Goal: Browse casually

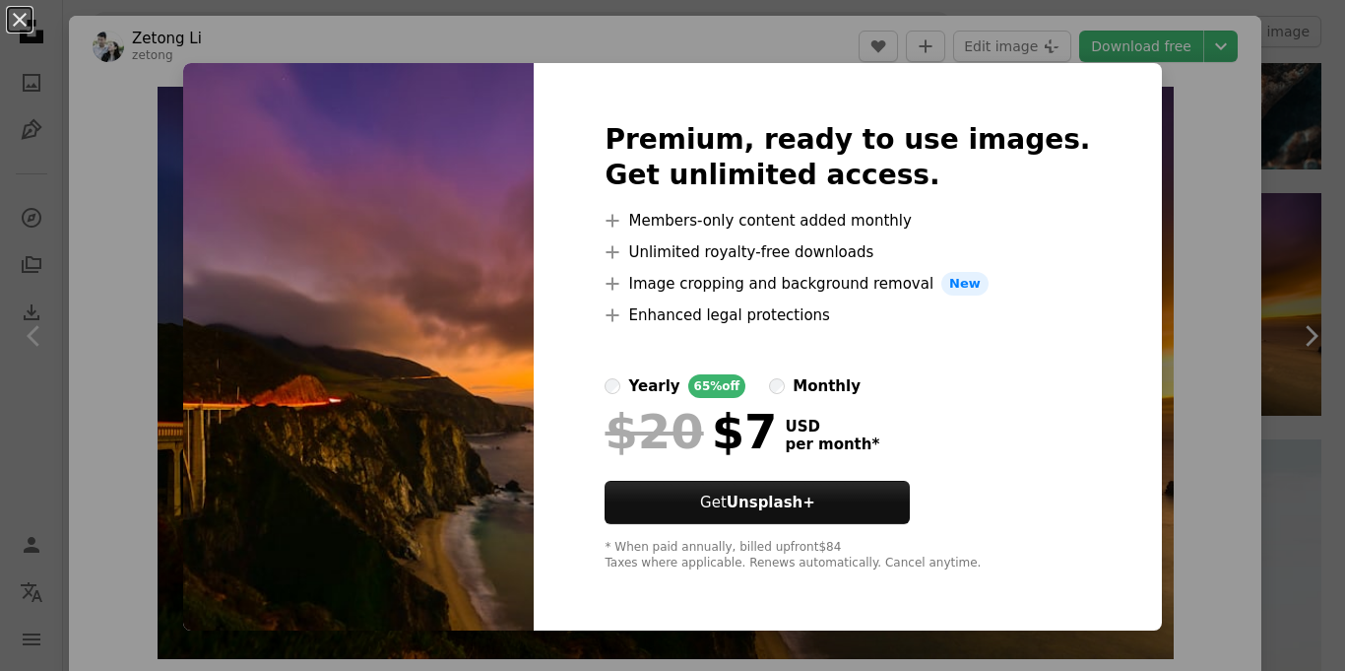
click at [1176, 390] on div "An X shape Premium, ready to use images. Get unlimited access. A plus sign Memb…" at bounding box center [672, 335] width 1345 height 671
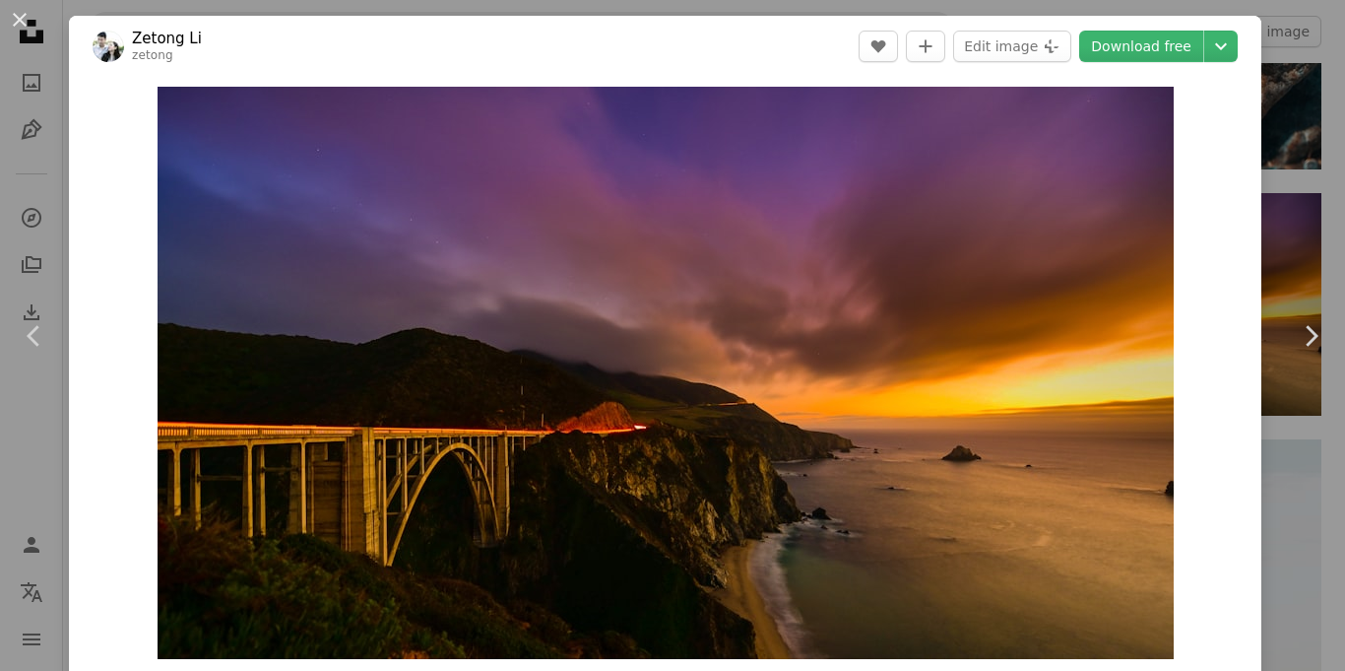
scroll to position [2076, 0]
click at [1174, 390] on img "Zoom in on this image" at bounding box center [666, 373] width 1016 height 572
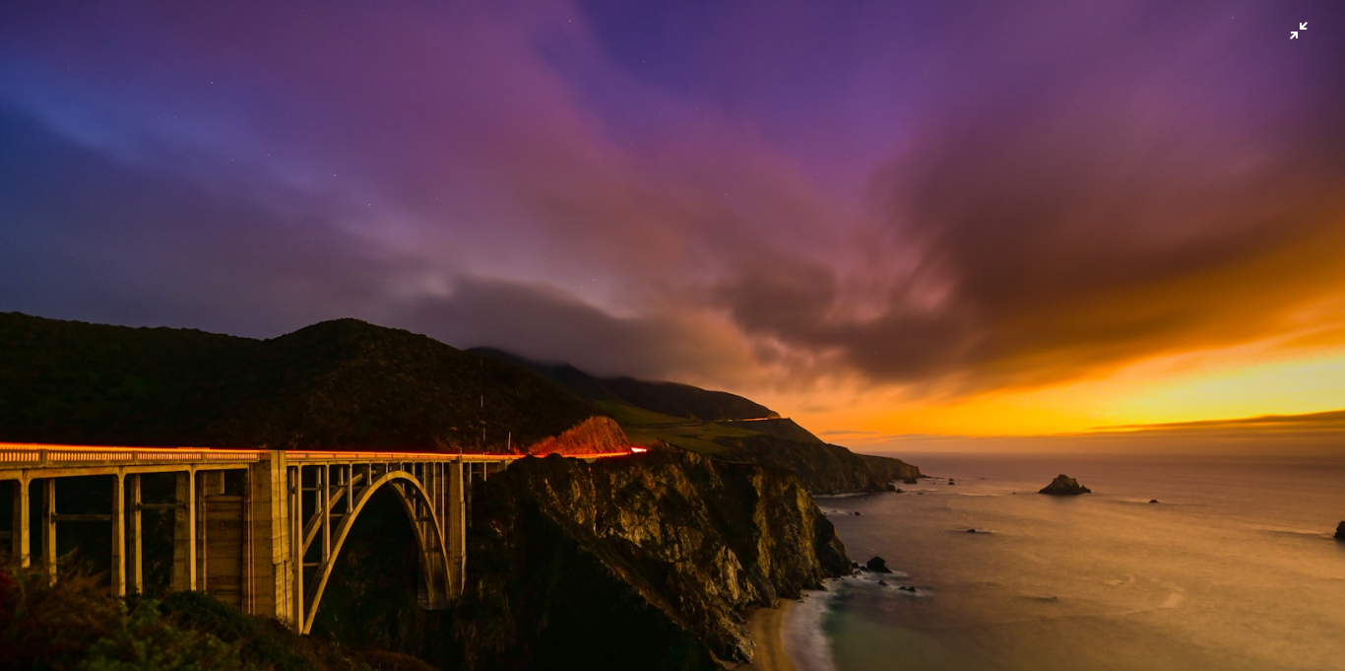
scroll to position [44, 0]
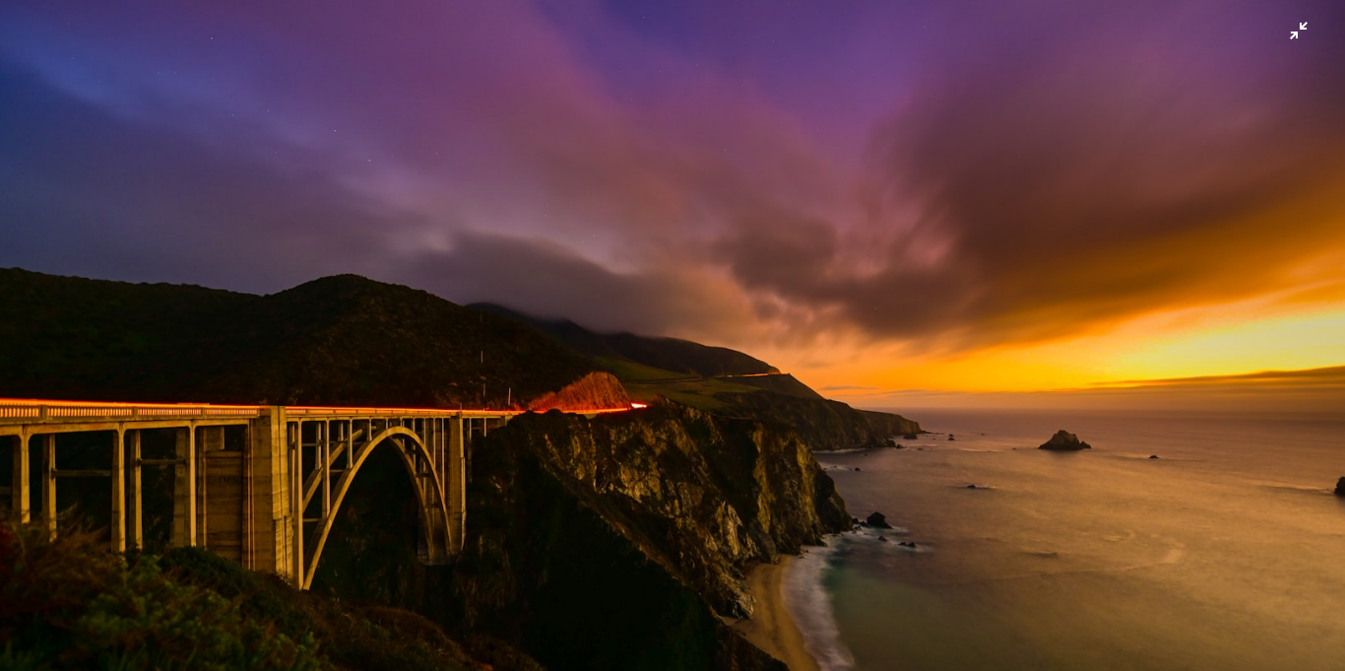
click at [1043, 165] on img "Zoom out on this image" at bounding box center [672, 334] width 1347 height 758
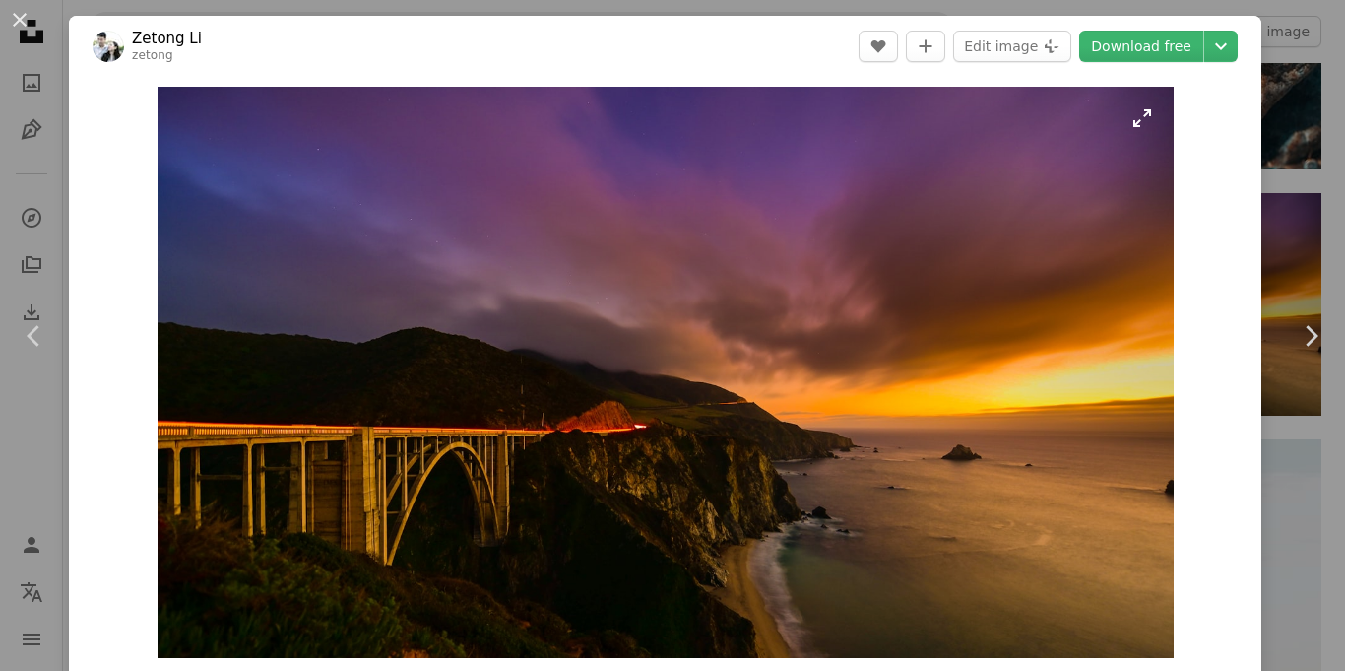
click at [1045, 168] on img "Zoom in on this image" at bounding box center [666, 372] width 1016 height 571
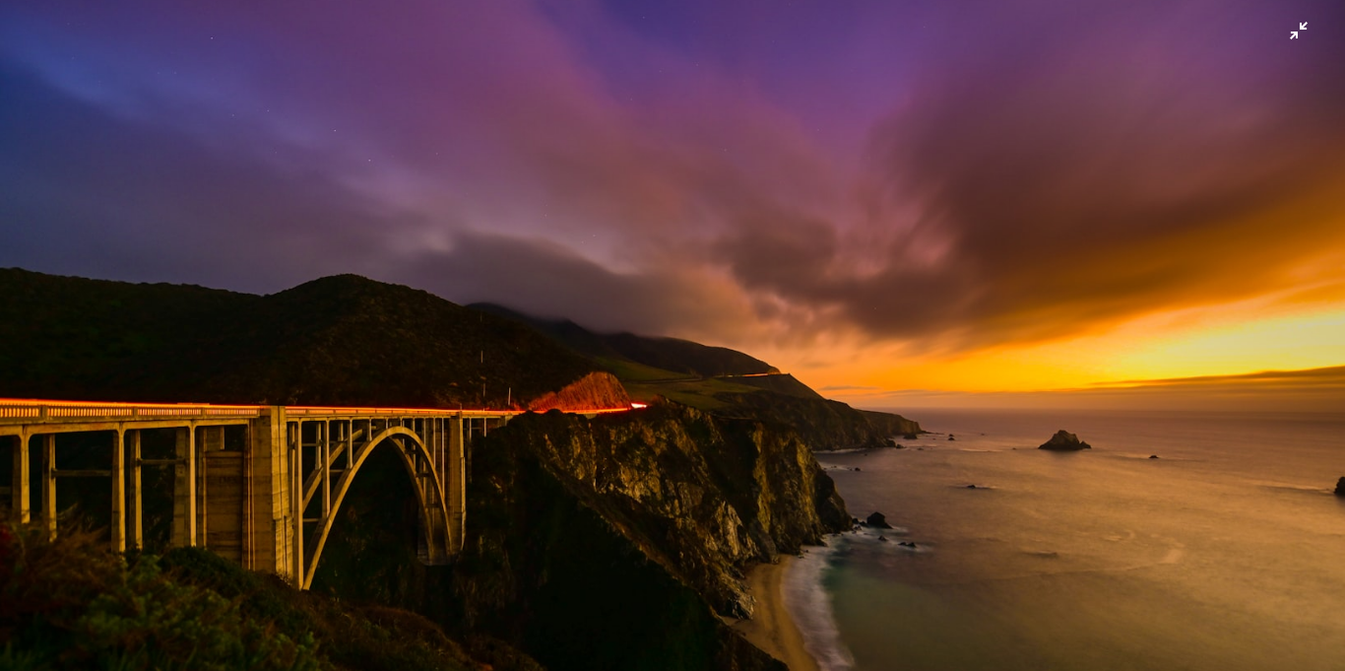
click at [1308, 47] on img "Zoom out on this image" at bounding box center [672, 334] width 1347 height 758
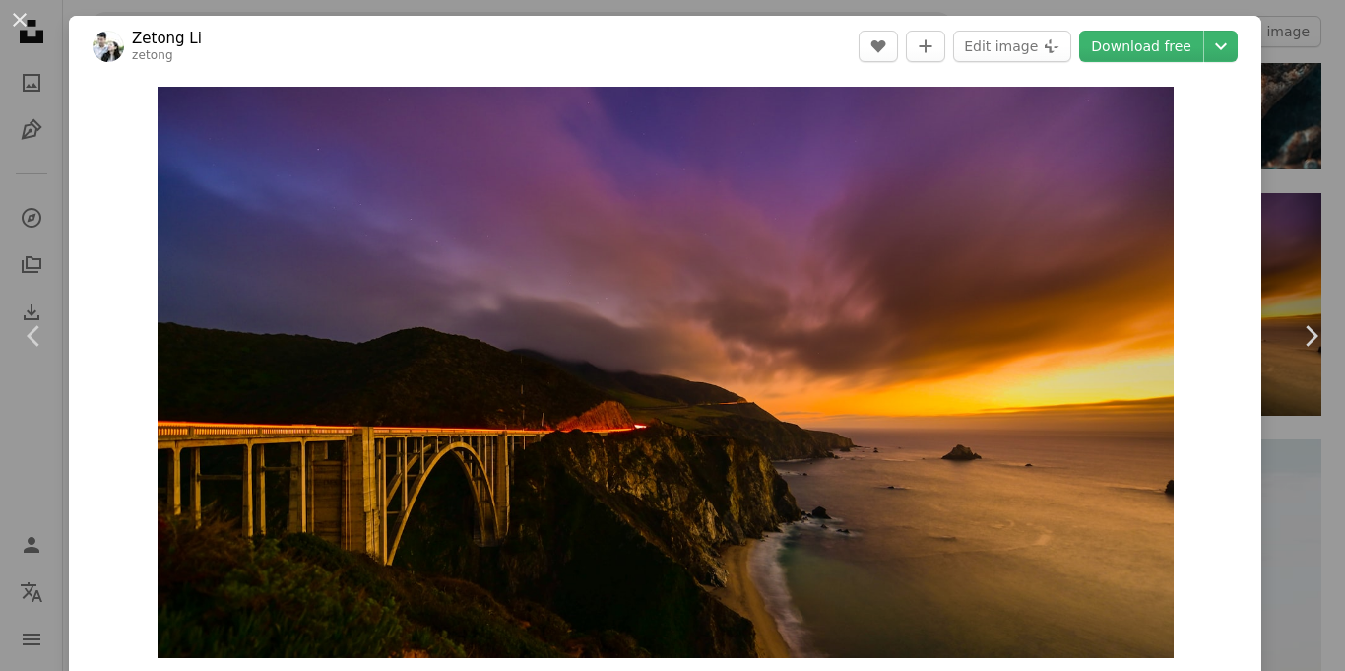
click at [1305, 151] on div "An X shape Chevron left Chevron right Zetong Li zetong A heart A plus sign Edit…" at bounding box center [672, 335] width 1345 height 671
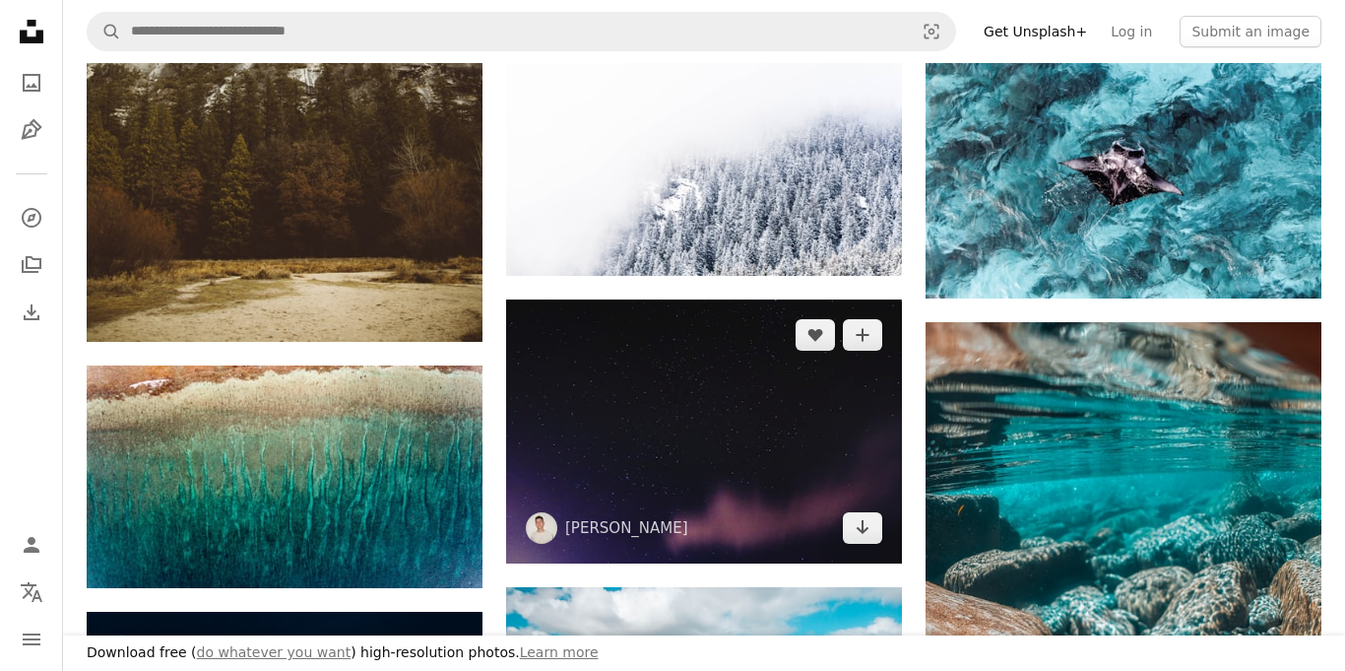
scroll to position [1398, 0]
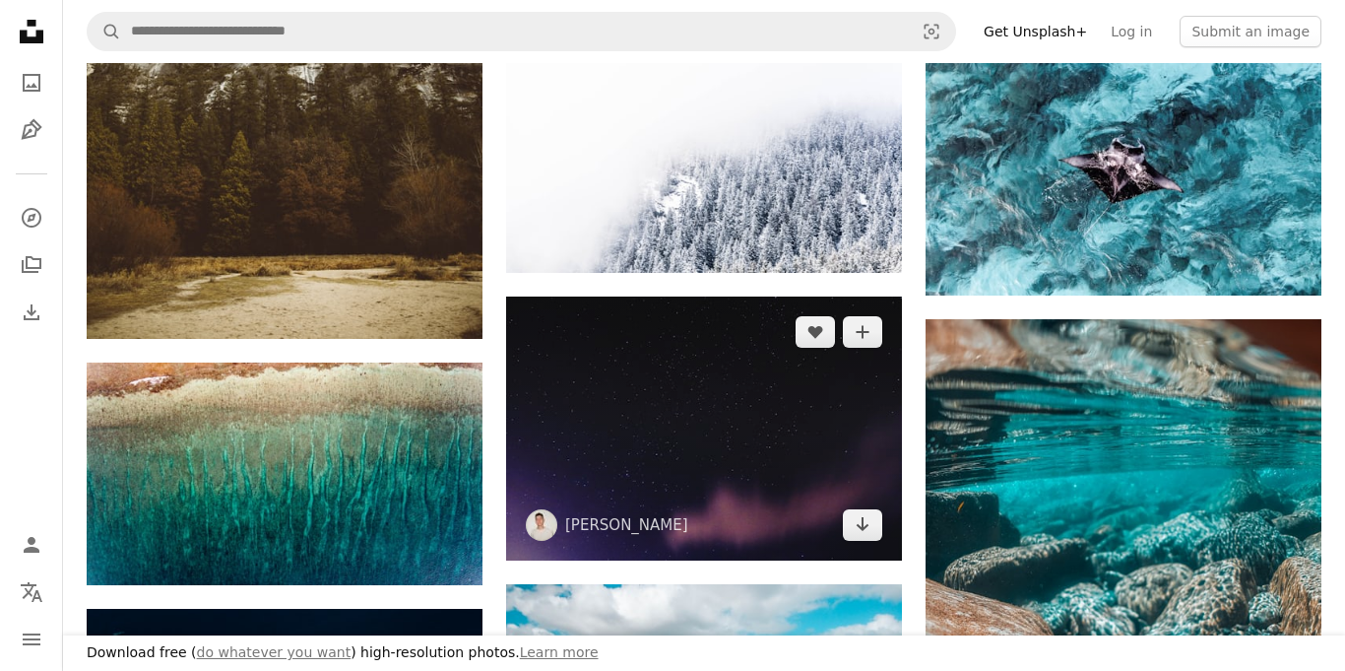
click at [704, 438] on img at bounding box center [704, 428] width 396 height 264
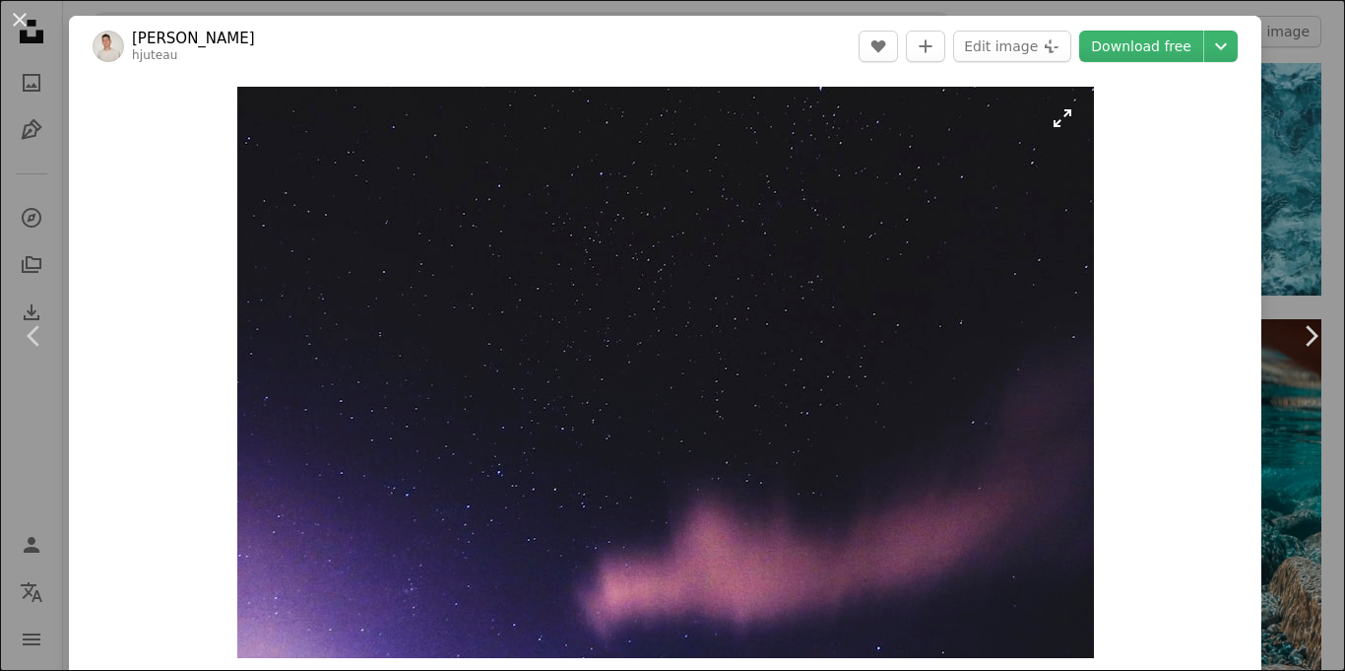
click at [1066, 131] on img "Zoom in on this image" at bounding box center [665, 372] width 857 height 571
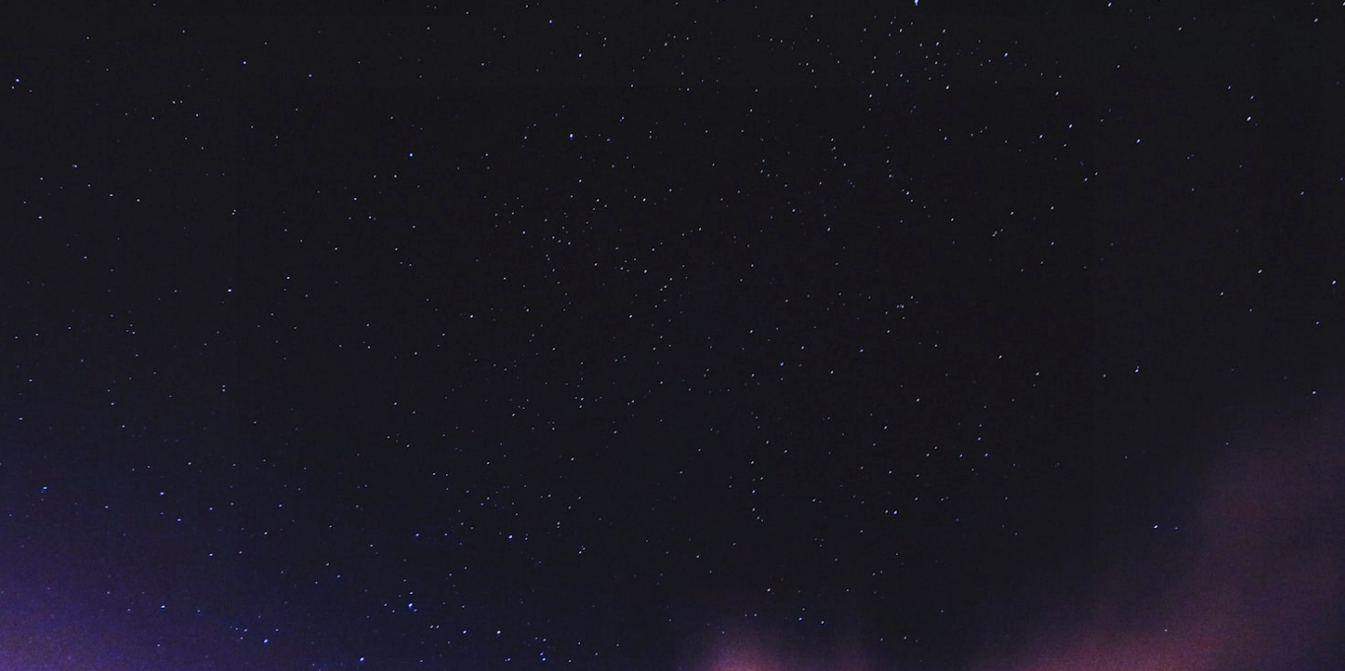
scroll to position [113, 0]
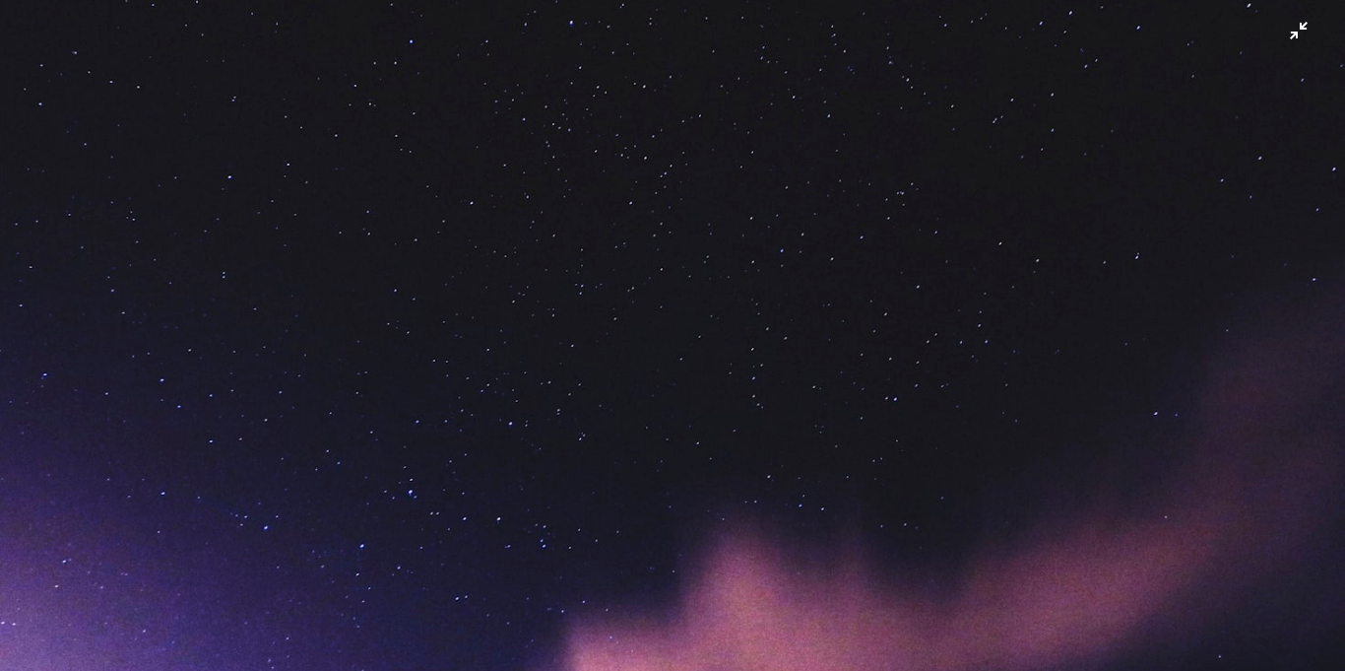
click at [1280, 33] on img "Zoom out on this image" at bounding box center [672, 335] width 1347 height 898
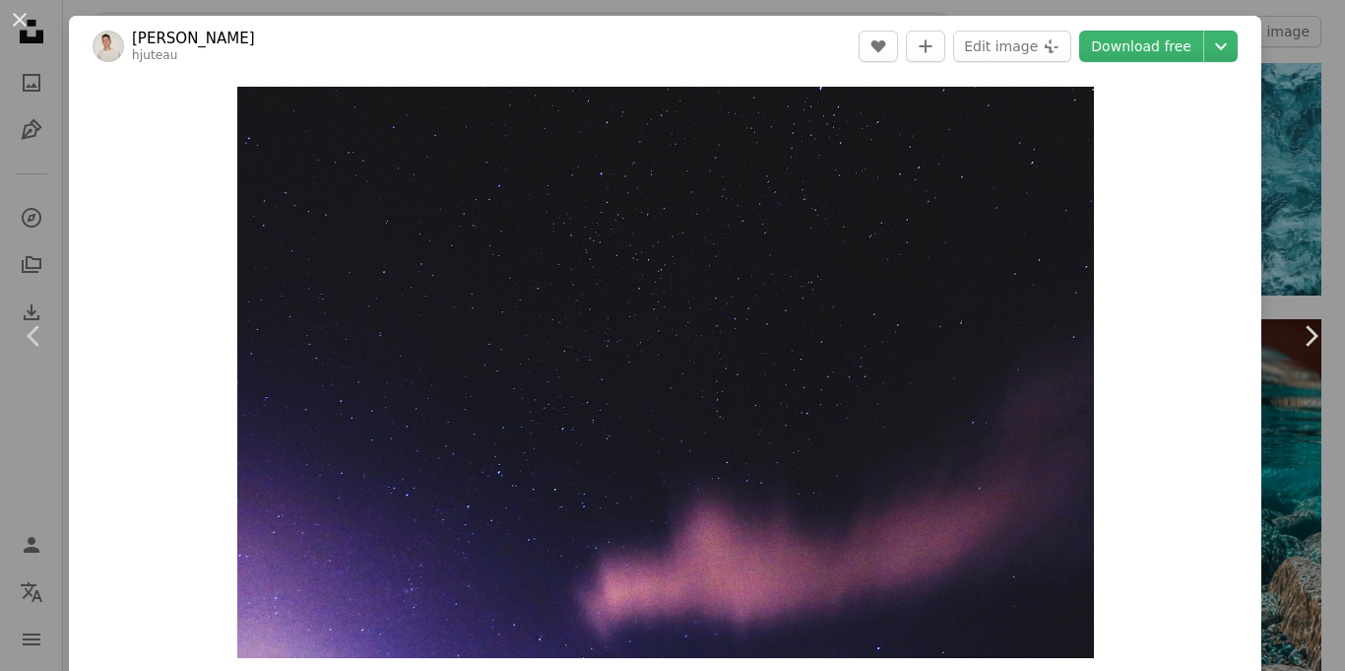
click at [1317, 138] on div "An X shape Chevron left Chevron right [PERSON_NAME] hjuteau A heart A plus sign…" at bounding box center [672, 335] width 1345 height 671
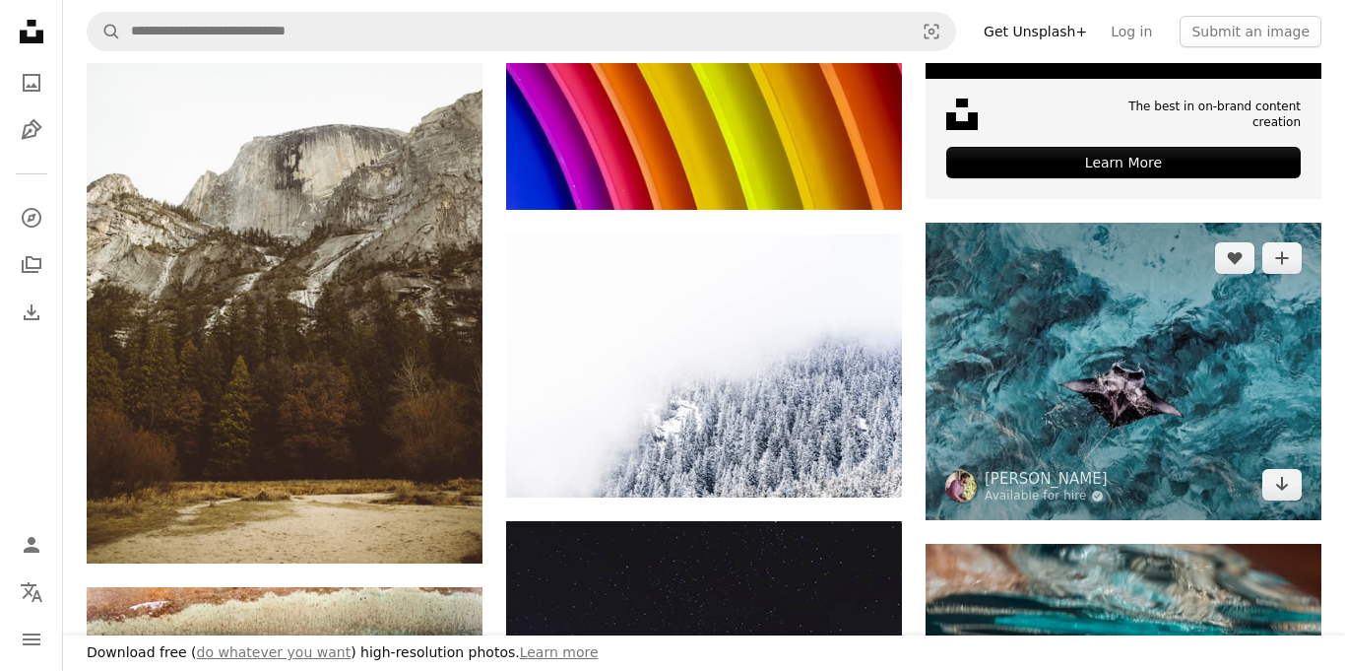
scroll to position [1172, 0]
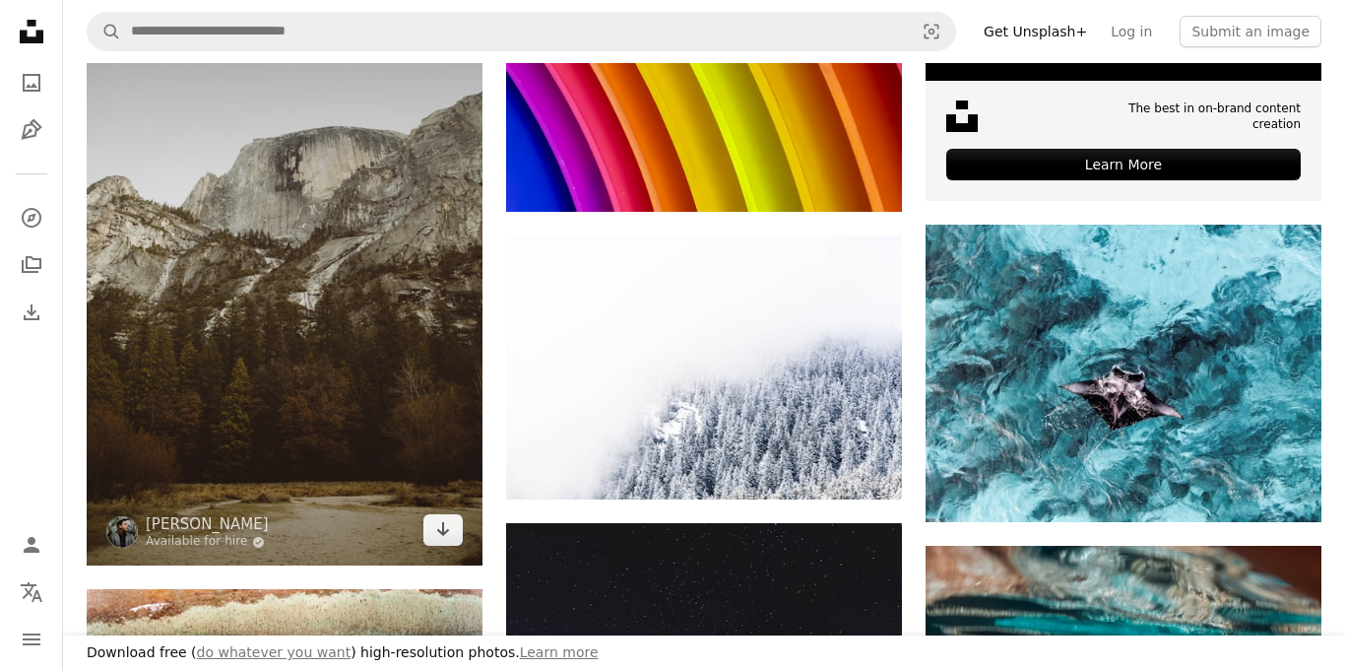
click at [351, 256] on img at bounding box center [285, 268] width 396 height 594
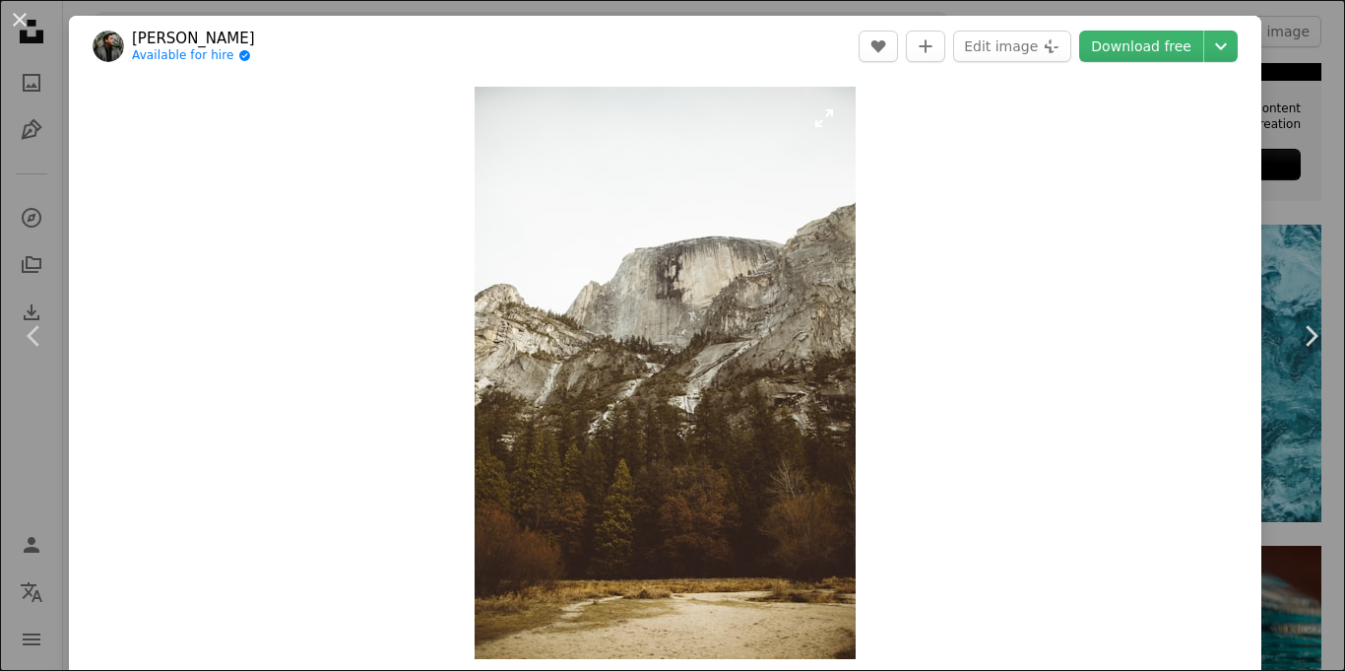
click at [828, 117] on img "Zoom in on this image" at bounding box center [665, 373] width 381 height 572
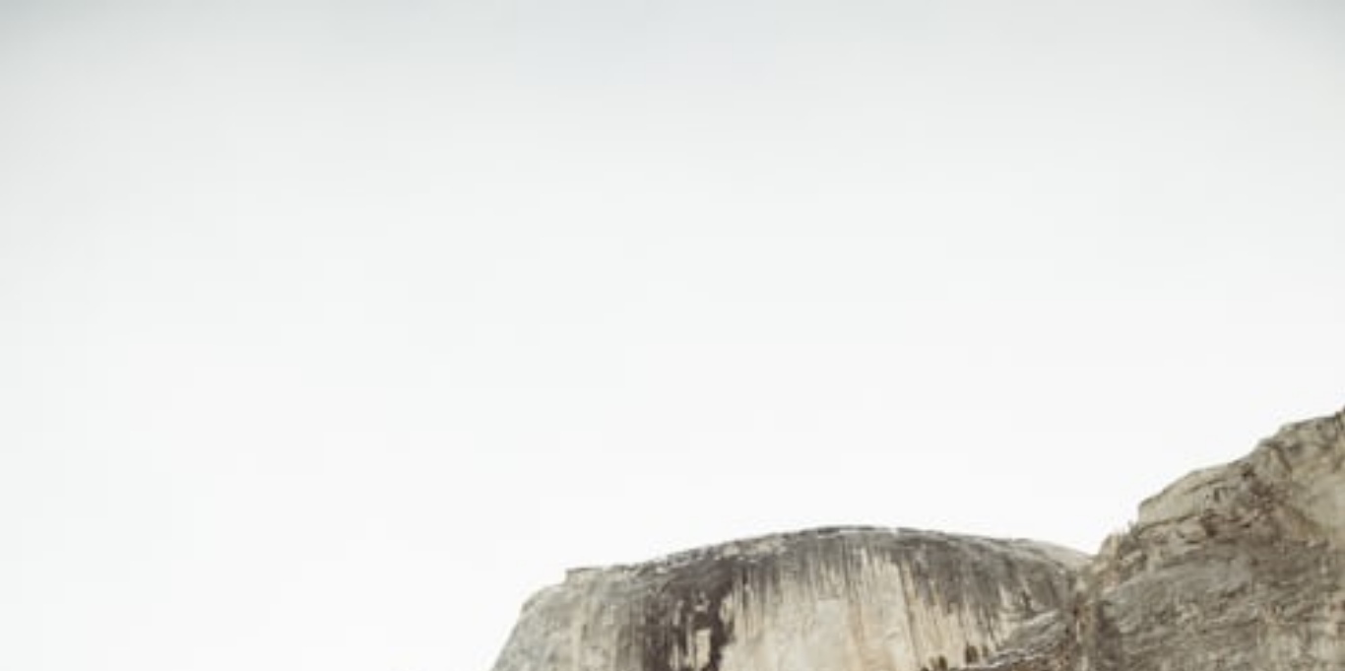
scroll to position [676, 0]
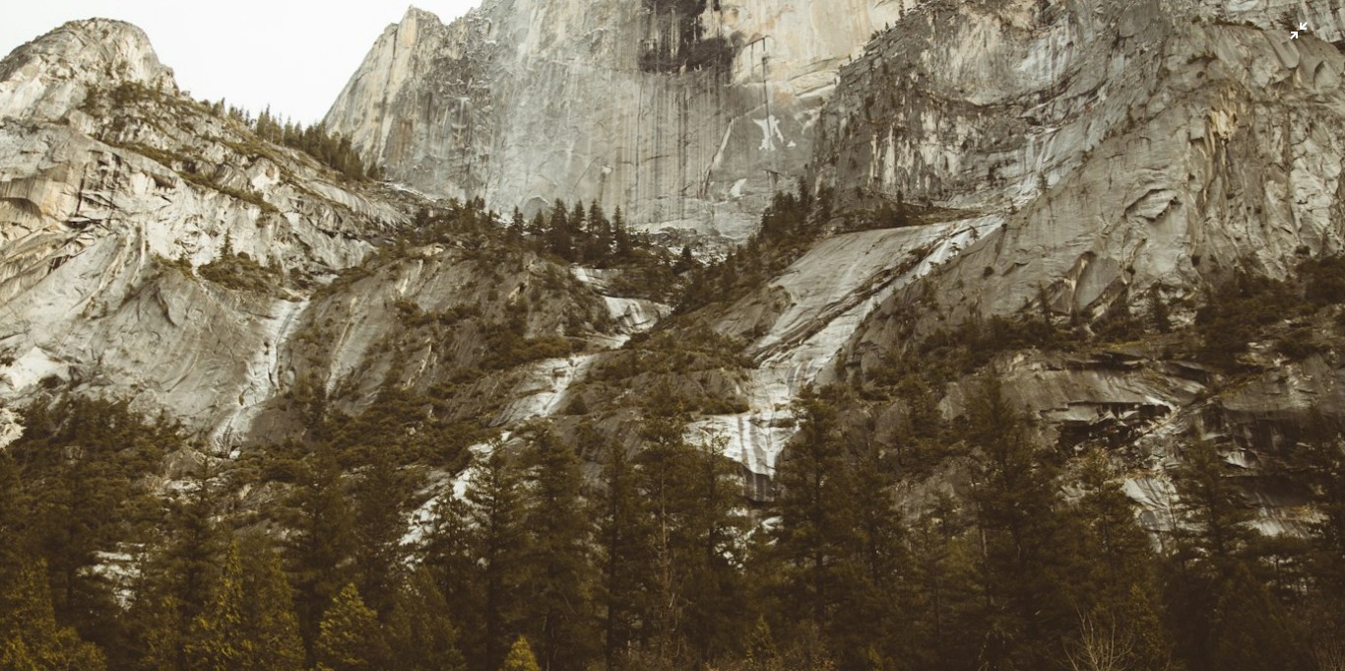
click at [1299, 35] on img "Zoom out on this image" at bounding box center [672, 333] width 1347 height 2021
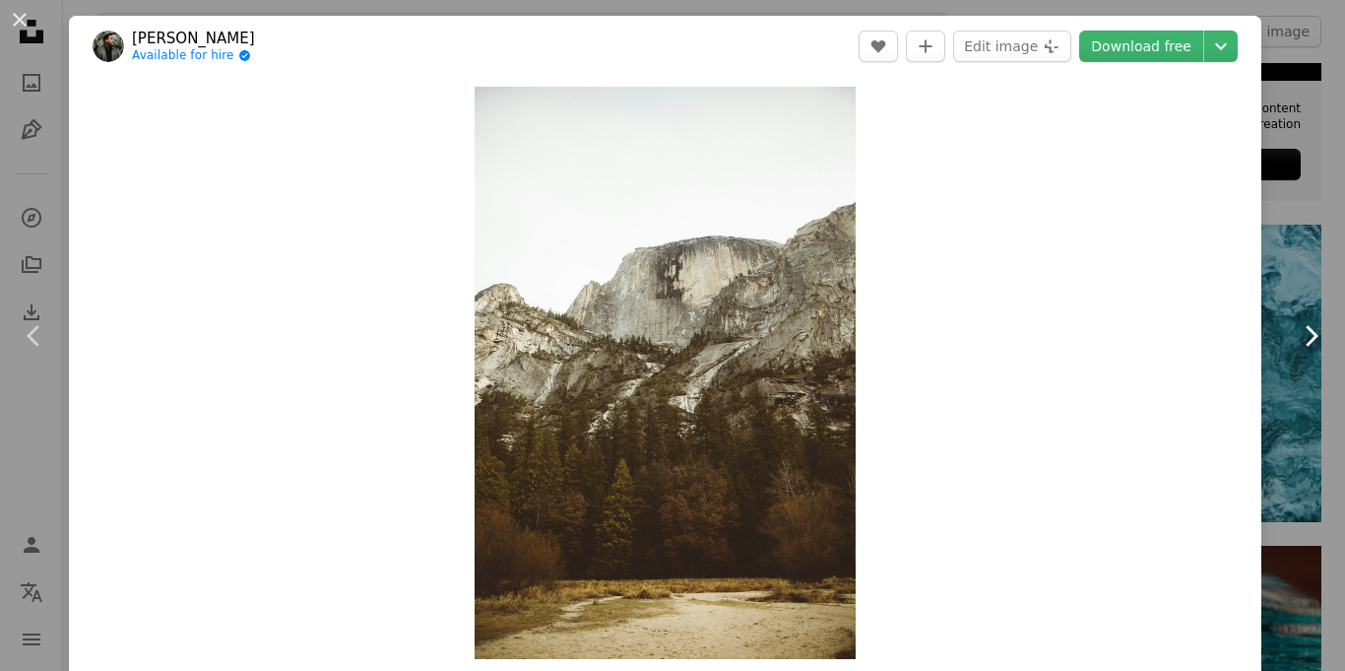
click at [1324, 241] on link "Chevron right" at bounding box center [1310, 335] width 69 height 189
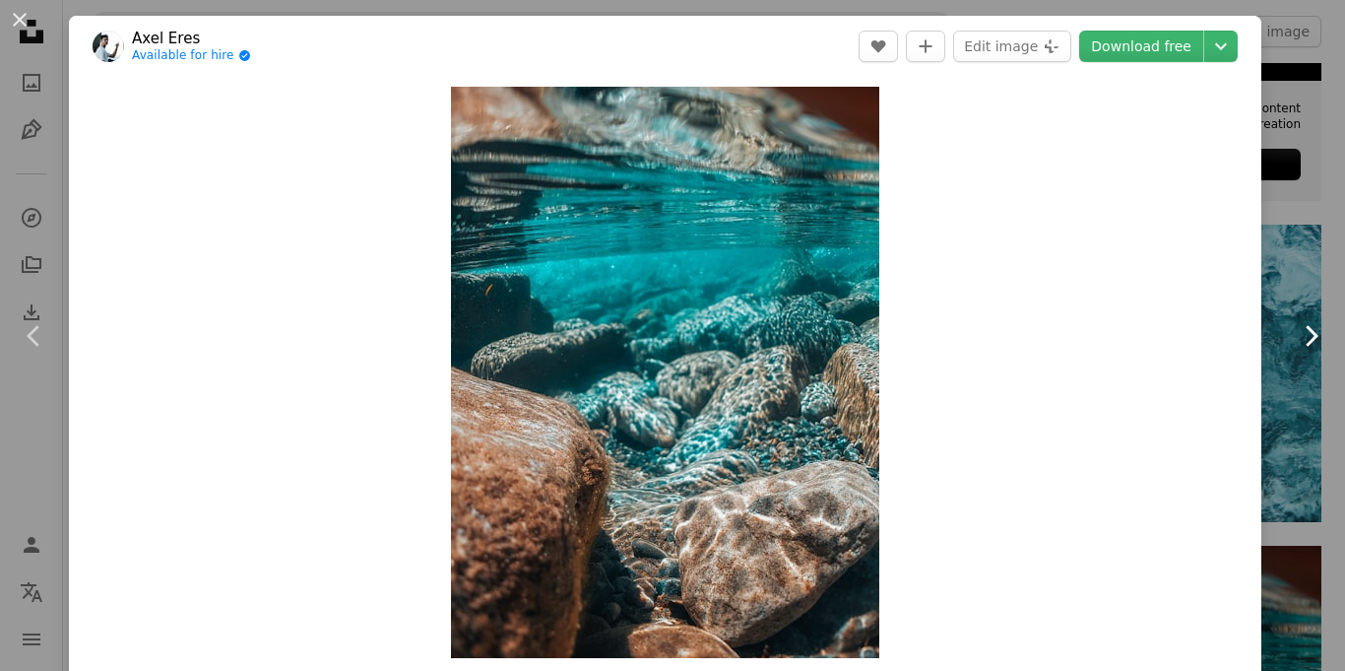
click at [1312, 258] on link "Chevron right" at bounding box center [1310, 335] width 69 height 189
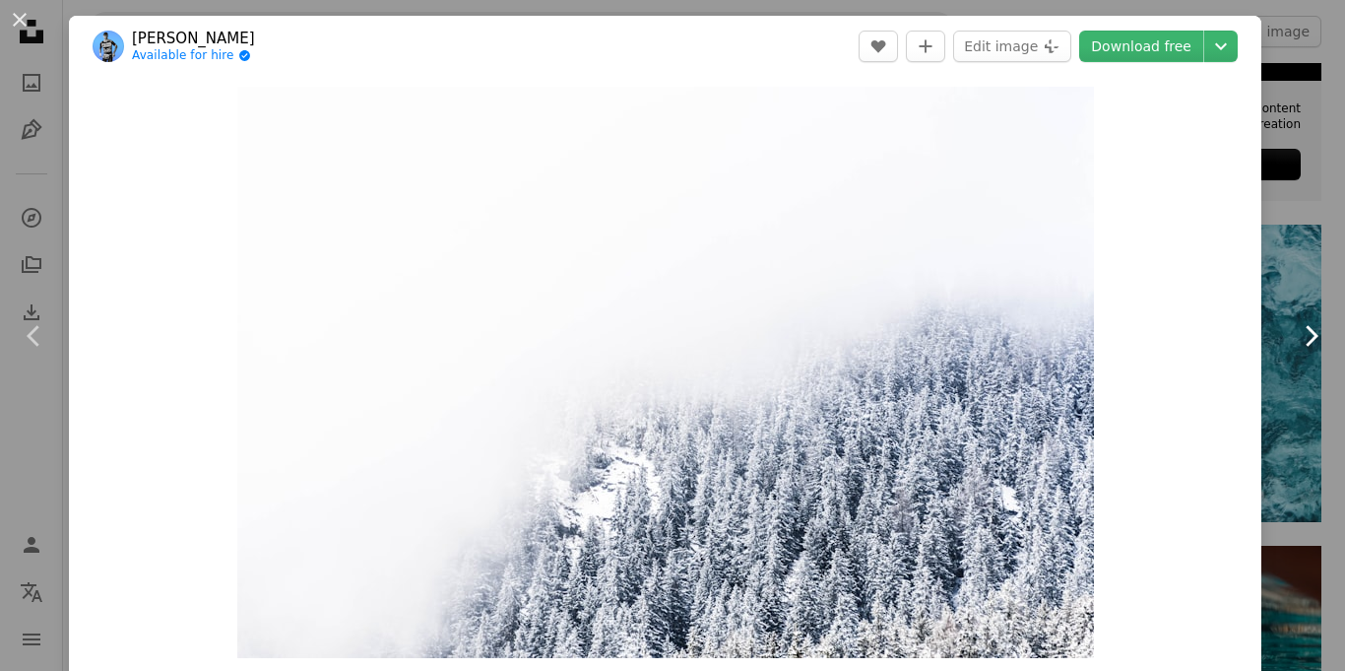
click at [1308, 334] on icon "Chevron right" at bounding box center [1311, 336] width 32 height 32
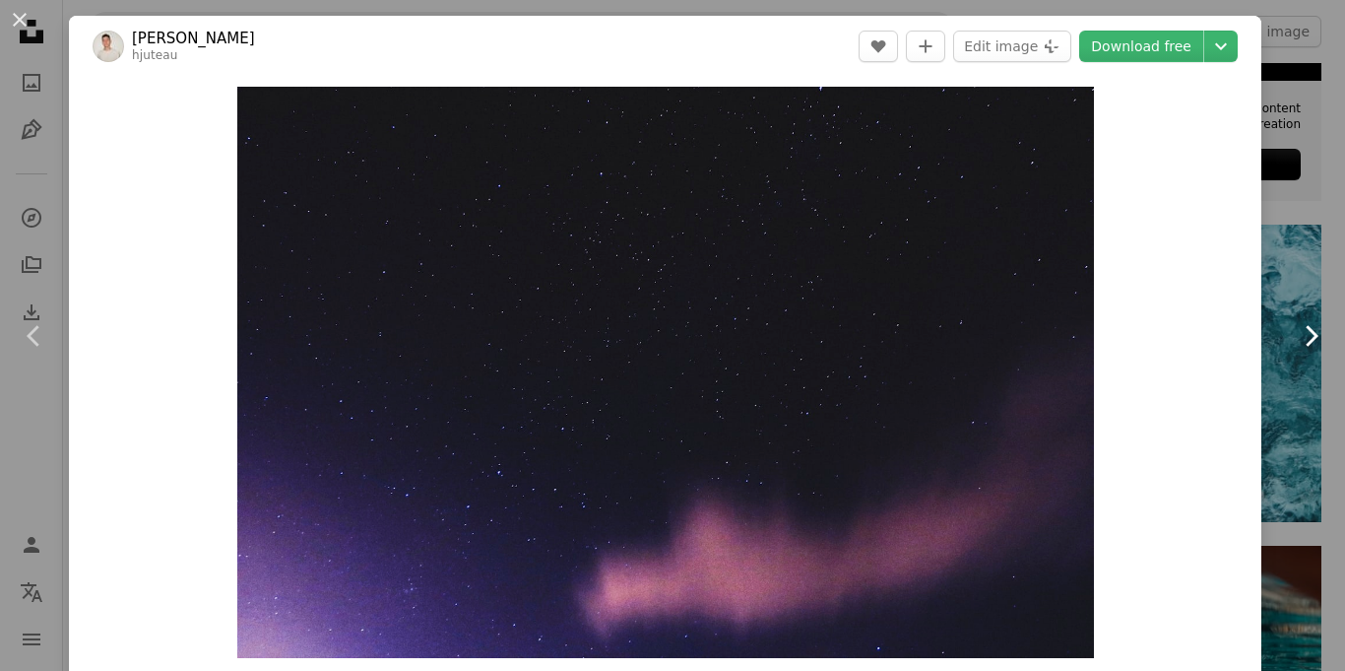
click at [1308, 334] on icon "Chevron right" at bounding box center [1311, 336] width 32 height 32
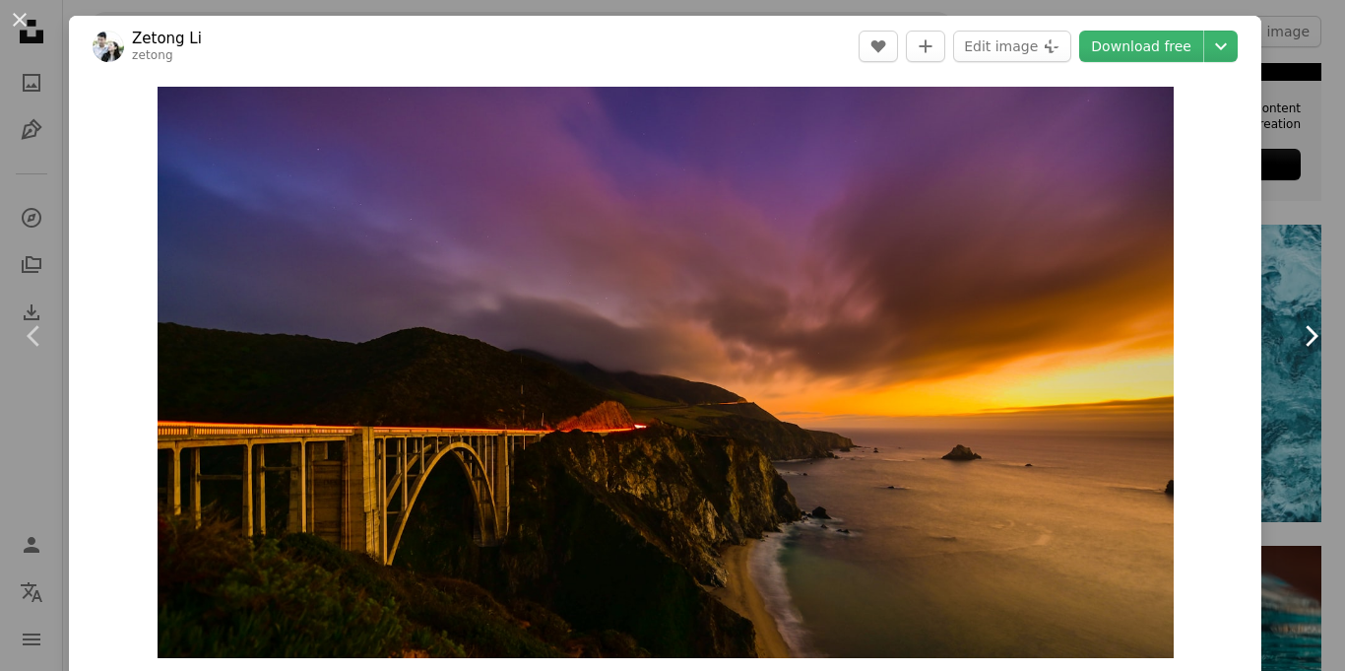
click at [1308, 334] on icon "Chevron right" at bounding box center [1311, 336] width 32 height 32
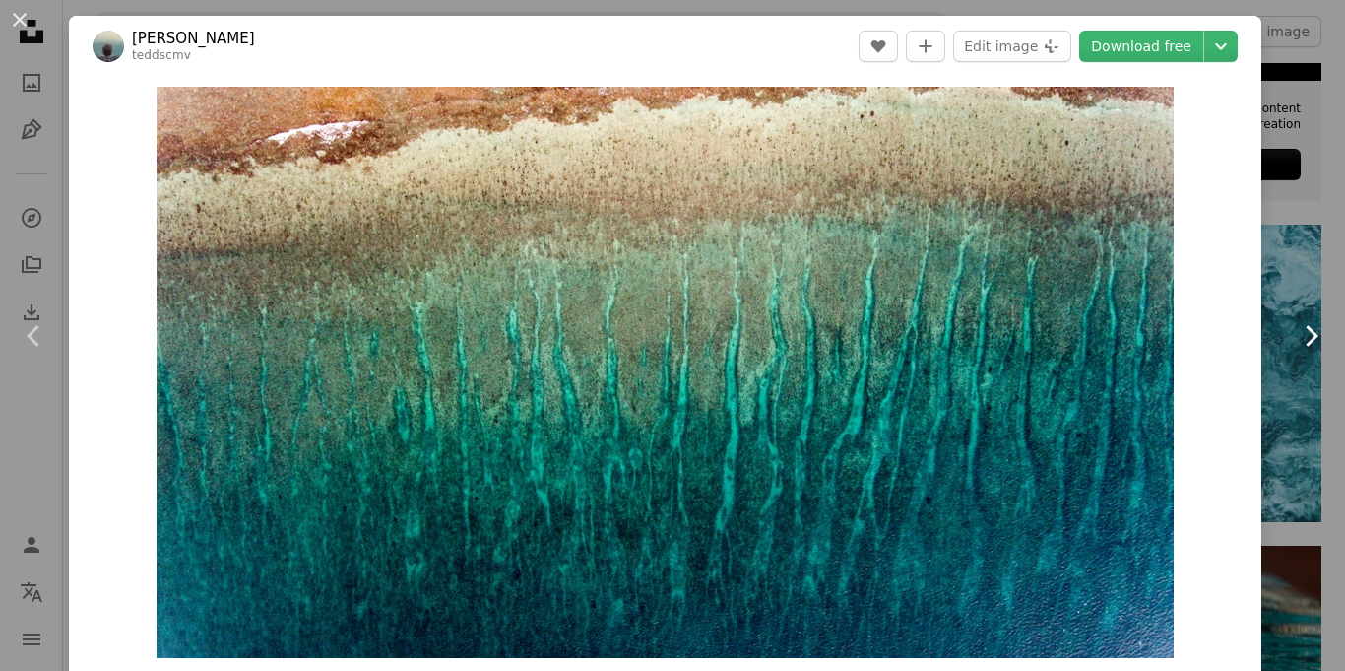
click at [1308, 334] on icon "Chevron right" at bounding box center [1311, 336] width 32 height 32
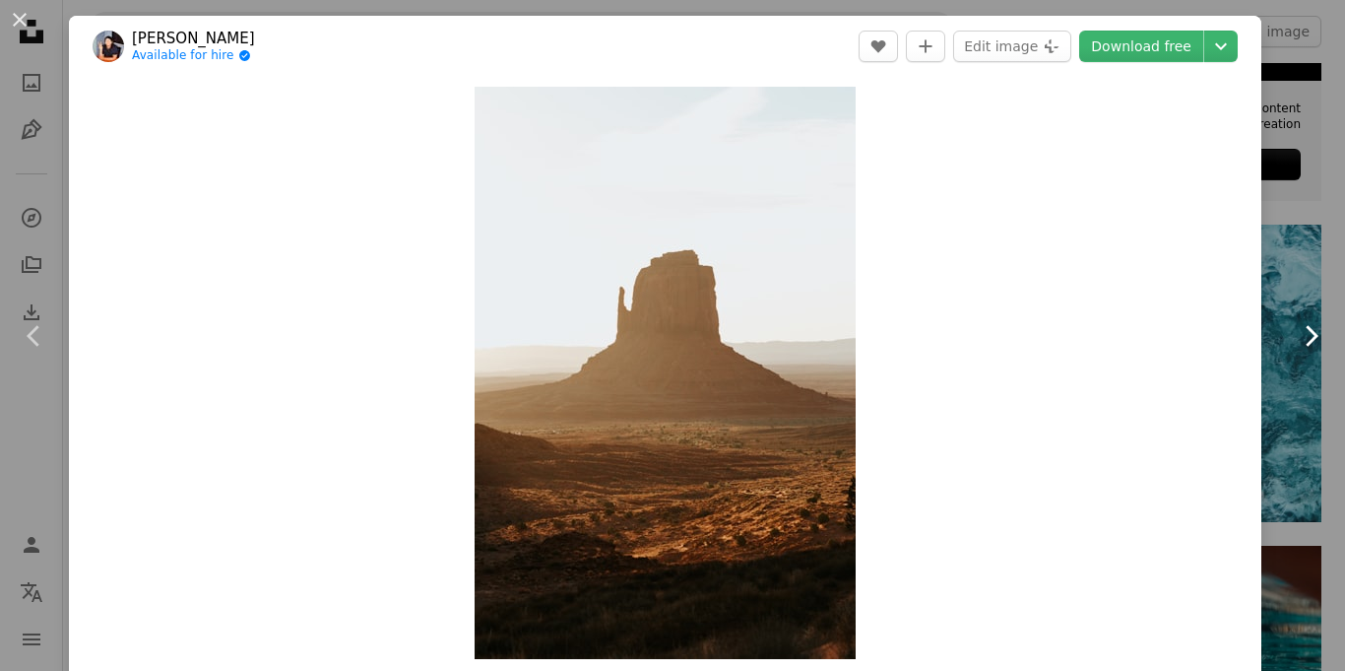
click at [1306, 335] on icon "Chevron right" at bounding box center [1311, 336] width 32 height 32
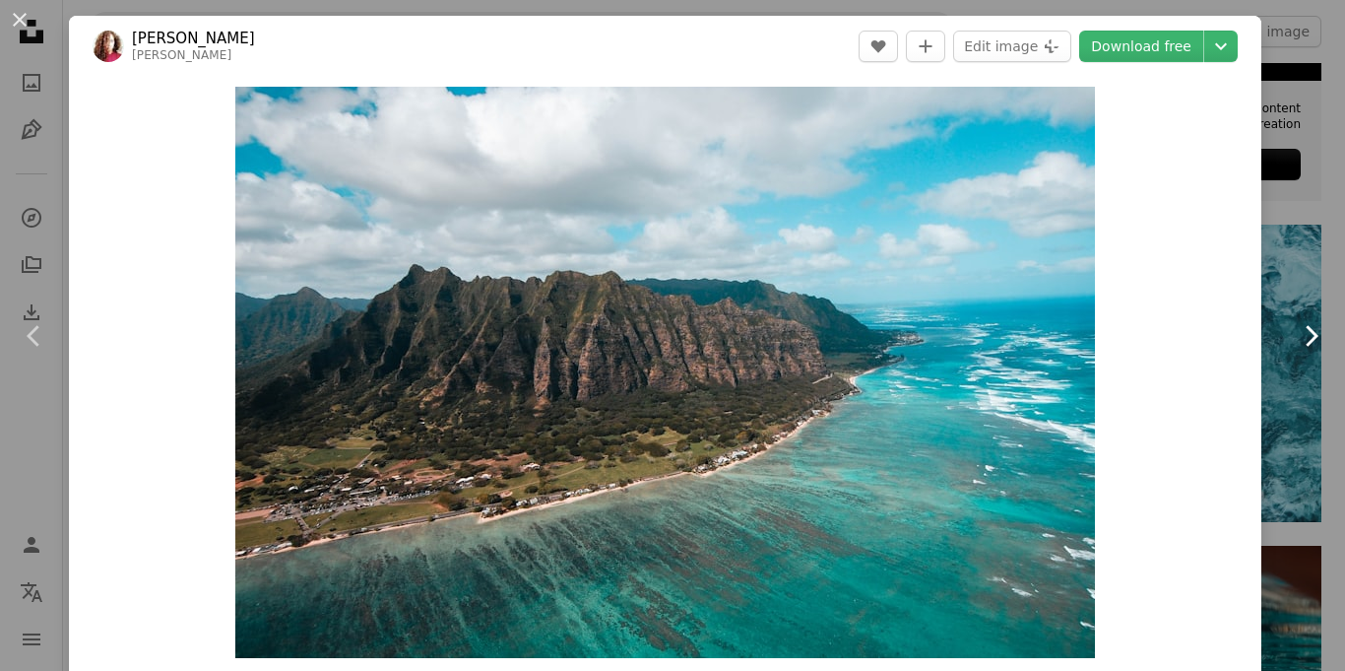
click at [1306, 335] on icon "Chevron right" at bounding box center [1311, 336] width 32 height 32
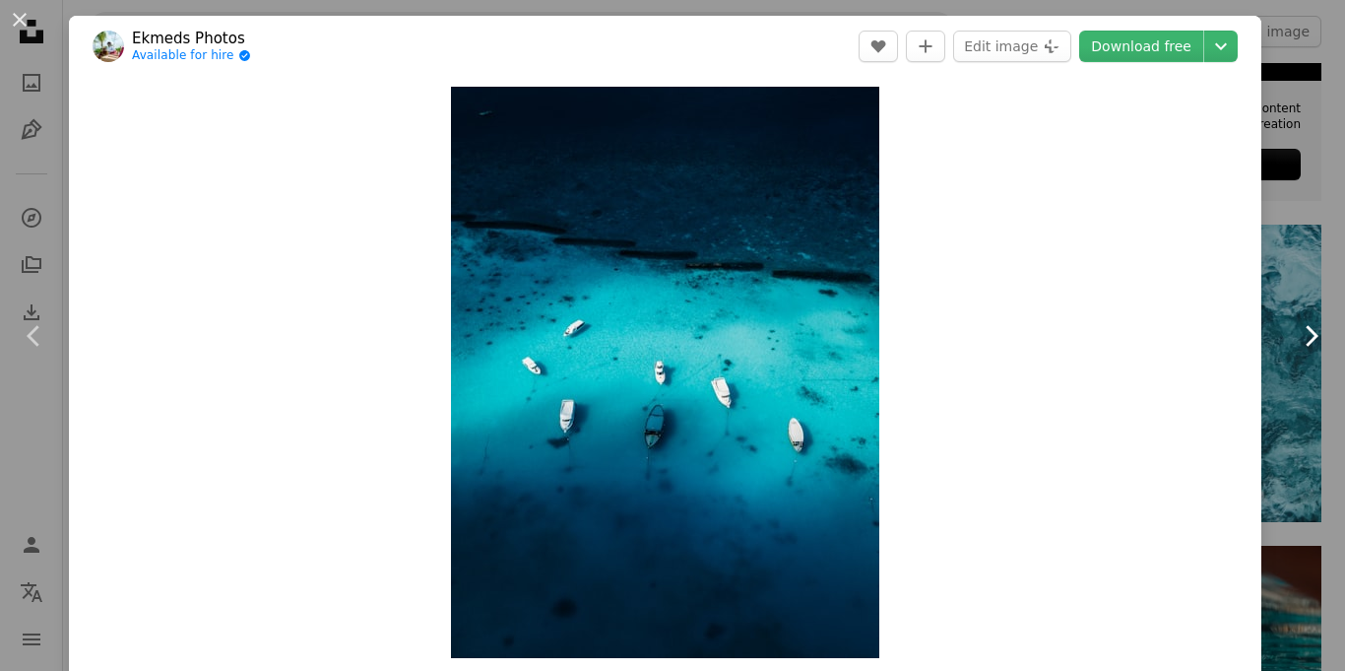
click at [1302, 333] on icon "Chevron right" at bounding box center [1311, 336] width 32 height 32
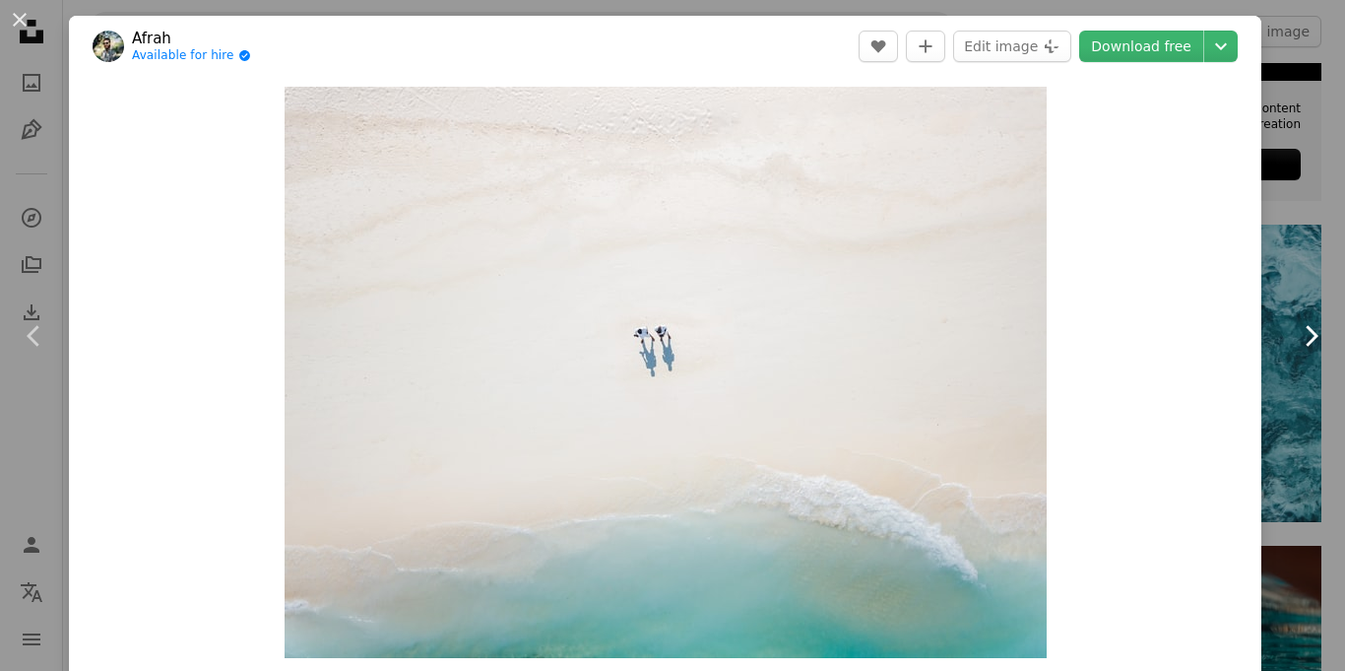
click at [1302, 334] on icon "Chevron right" at bounding box center [1311, 336] width 32 height 32
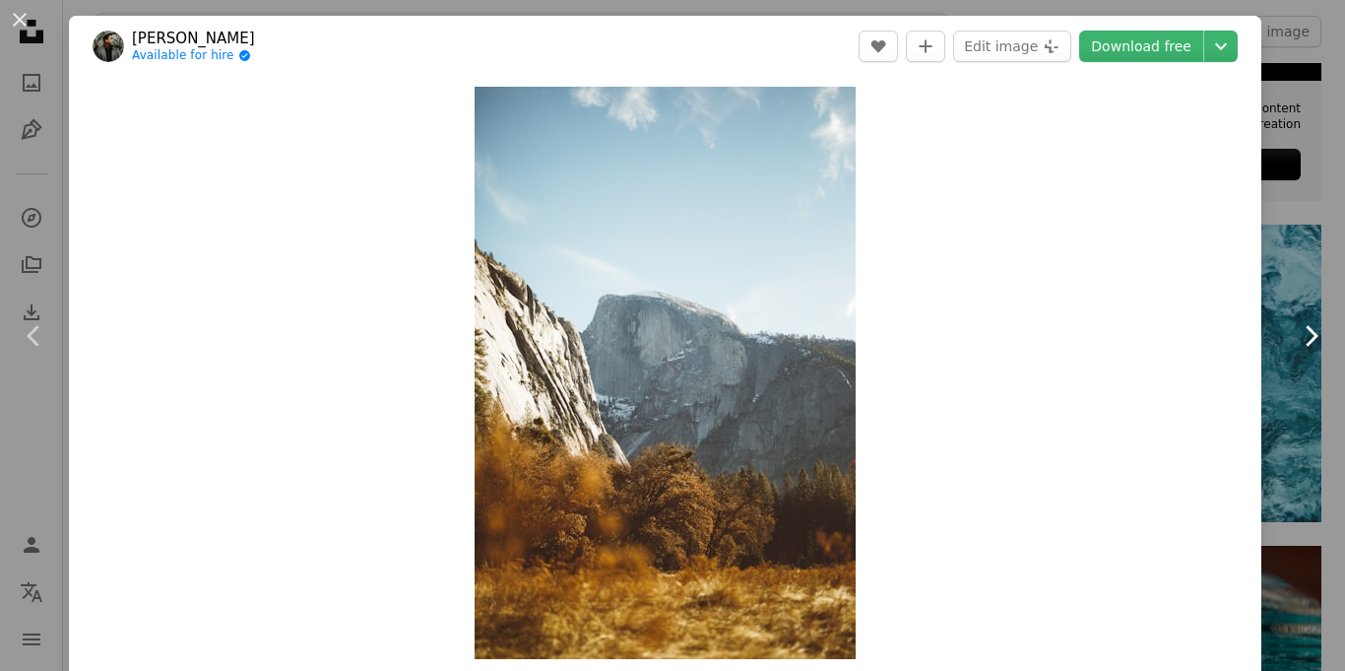
click at [1309, 335] on icon "Chevron right" at bounding box center [1311, 336] width 32 height 32
